Goal: Check status

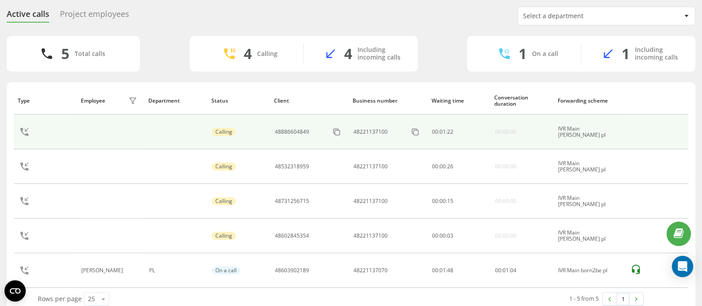
scroll to position [41, 0]
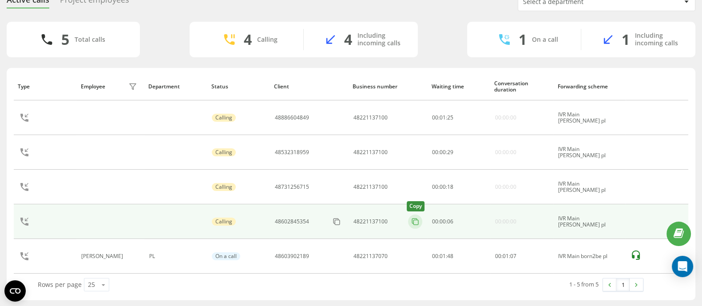
click at [419, 221] on icon at bounding box center [414, 221] width 9 height 9
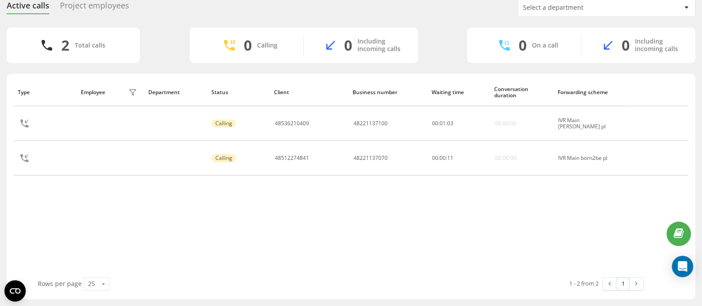
scroll to position [21, 0]
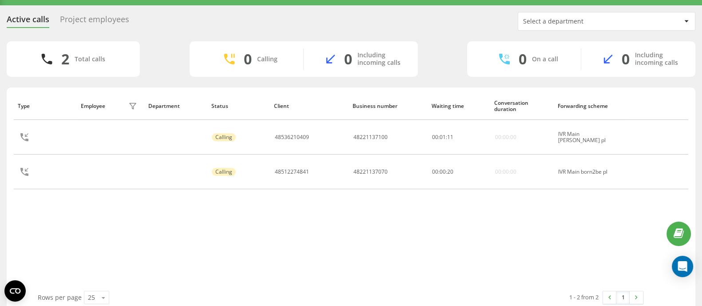
click at [106, 17] on div "Project employees" at bounding box center [94, 22] width 69 height 14
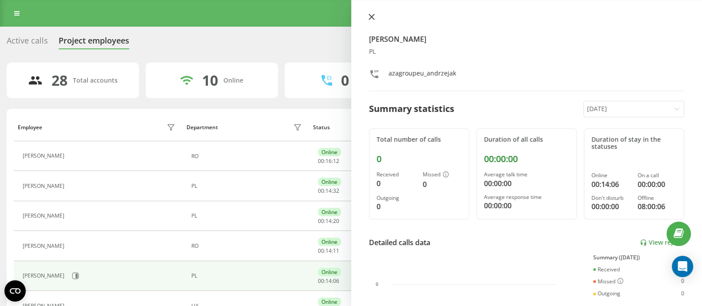
click at [374, 14] on icon at bounding box center [371, 17] width 6 height 6
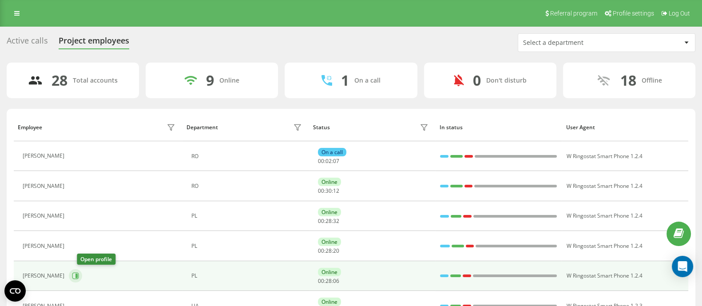
click at [78, 276] on icon at bounding box center [76, 275] width 2 height 4
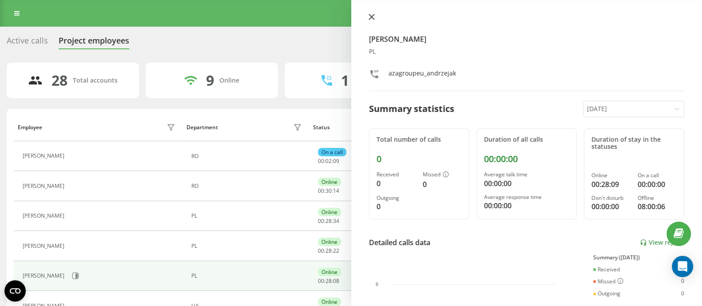
click at [371, 16] on icon at bounding box center [370, 16] width 5 height 5
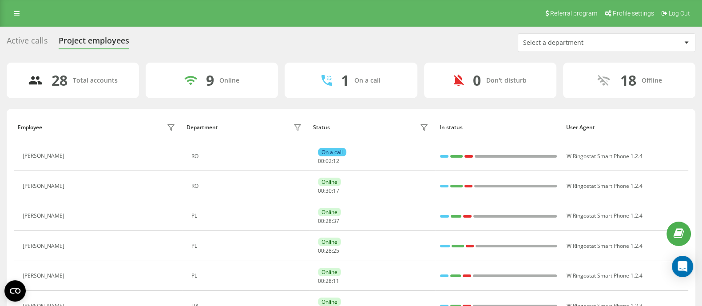
click at [27, 41] on div "Active calls" at bounding box center [27, 43] width 41 height 14
